Goal: Information Seeking & Learning: Learn about a topic

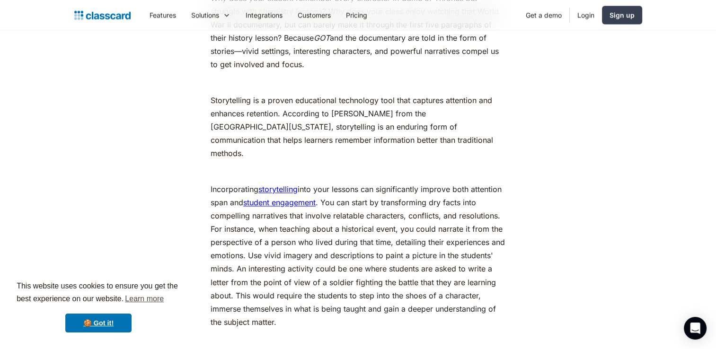
scroll to position [1515, 0]
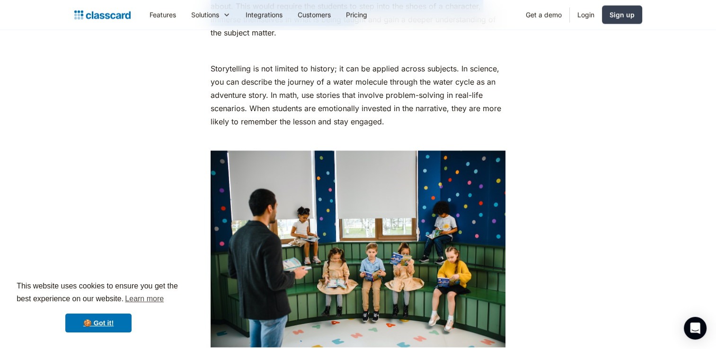
scroll to position [1727, 0]
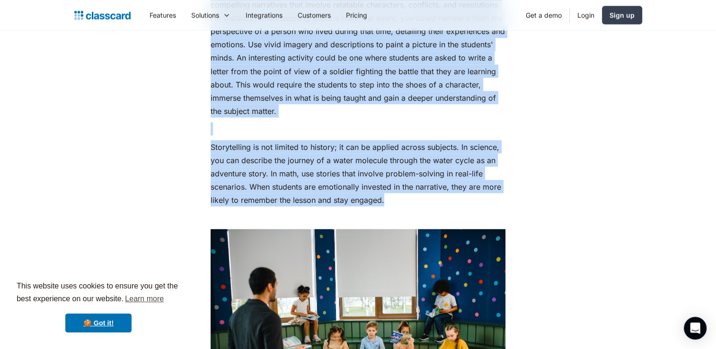
drag, startPoint x: 201, startPoint y: 91, endPoint x: 403, endPoint y: 185, distance: 223.2
copy div "3. Lor Ipsumdo sit Ametcon Adi elit sedd eiusmod temporin utlab etdolorem al En…"
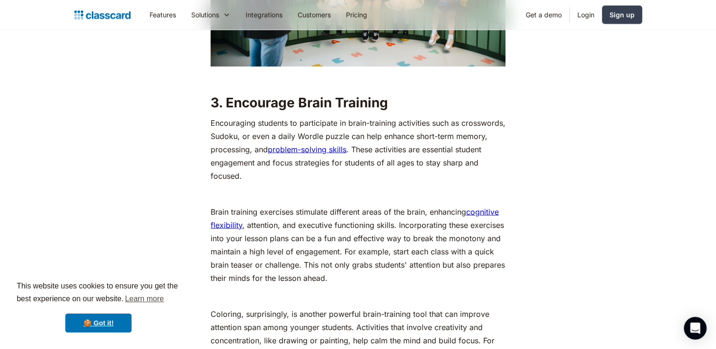
scroll to position [2094, 0]
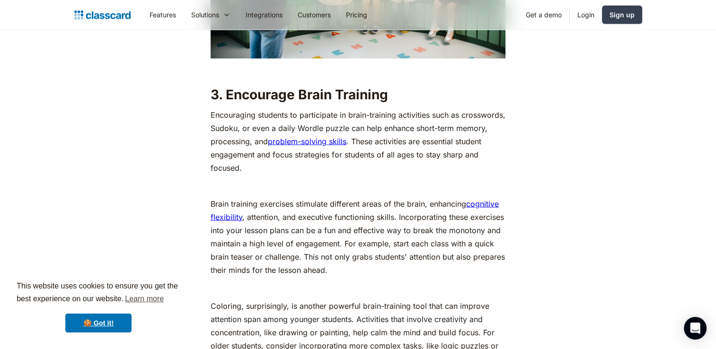
click at [387, 262] on p "Brain training exercises stimulate different areas of the brain, enhancing cogn…" at bounding box center [358, 237] width 295 height 80
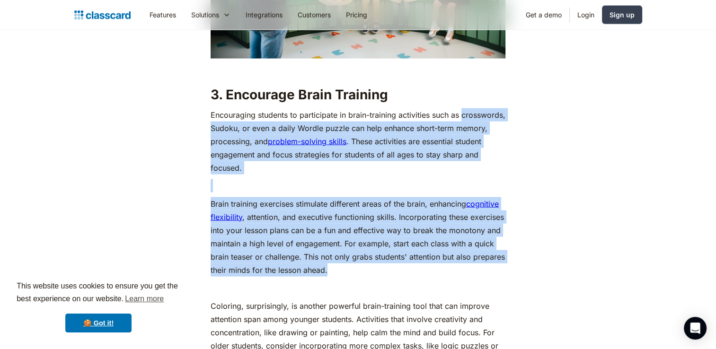
drag, startPoint x: 385, startPoint y: 262, endPoint x: 190, endPoint y: 118, distance: 242.4
drag, startPoint x: 190, startPoint y: 118, endPoint x: 225, endPoint y: 178, distance: 69.2
click at [225, 179] on p "‍" at bounding box center [358, 185] width 295 height 13
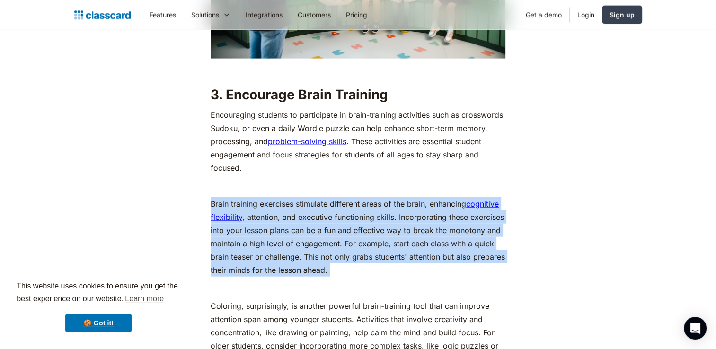
drag, startPoint x: 202, startPoint y: 190, endPoint x: 418, endPoint y: 264, distance: 229.0
copy div "Brain training exercises stimulate different areas of the brain, enhancing cogn…"
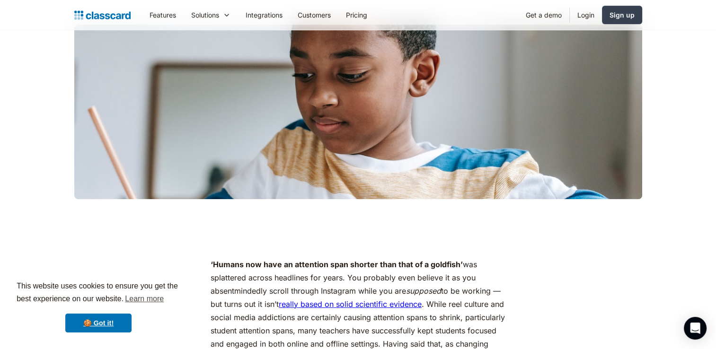
scroll to position [0, 0]
